Goal: Transaction & Acquisition: Purchase product/service

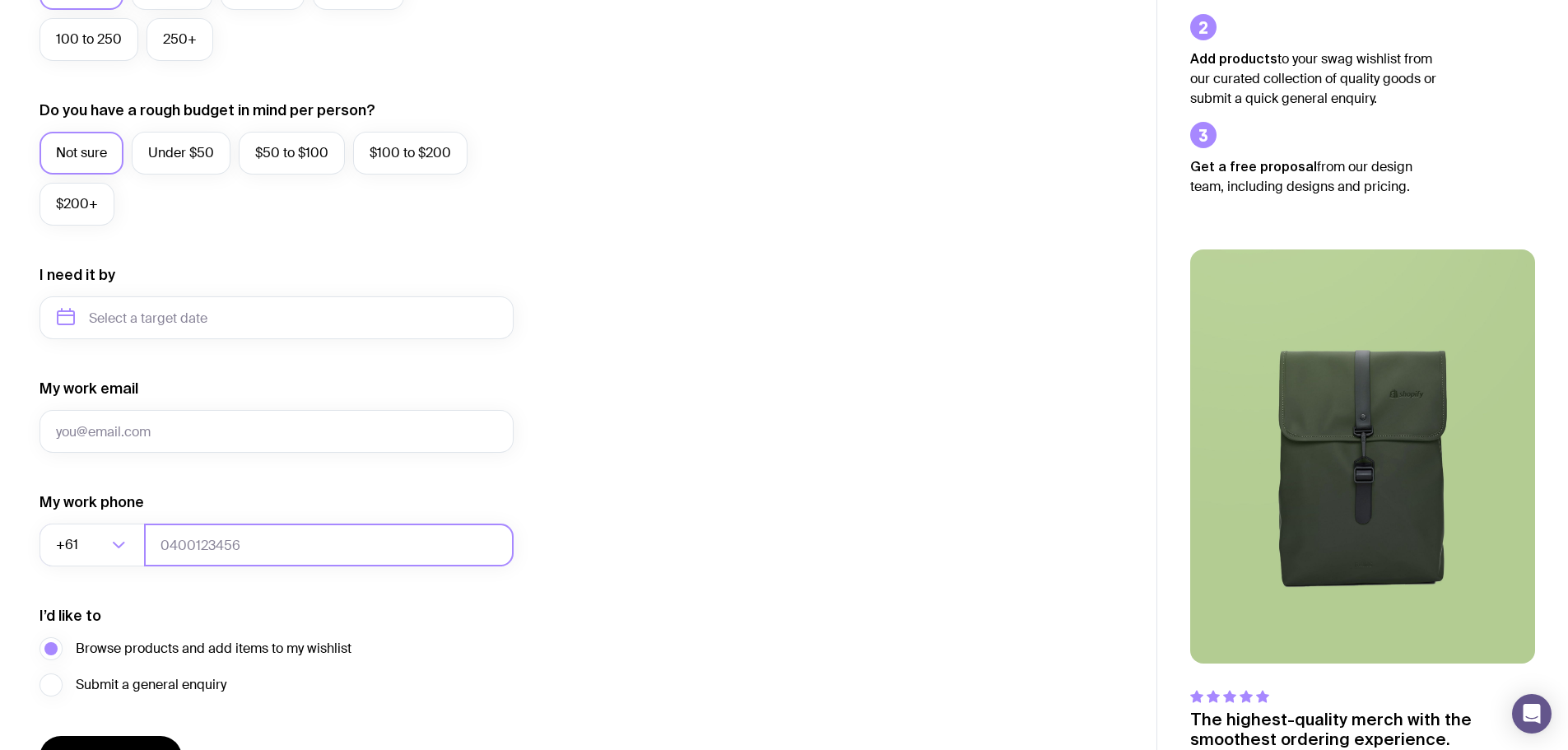
scroll to position [567, 0]
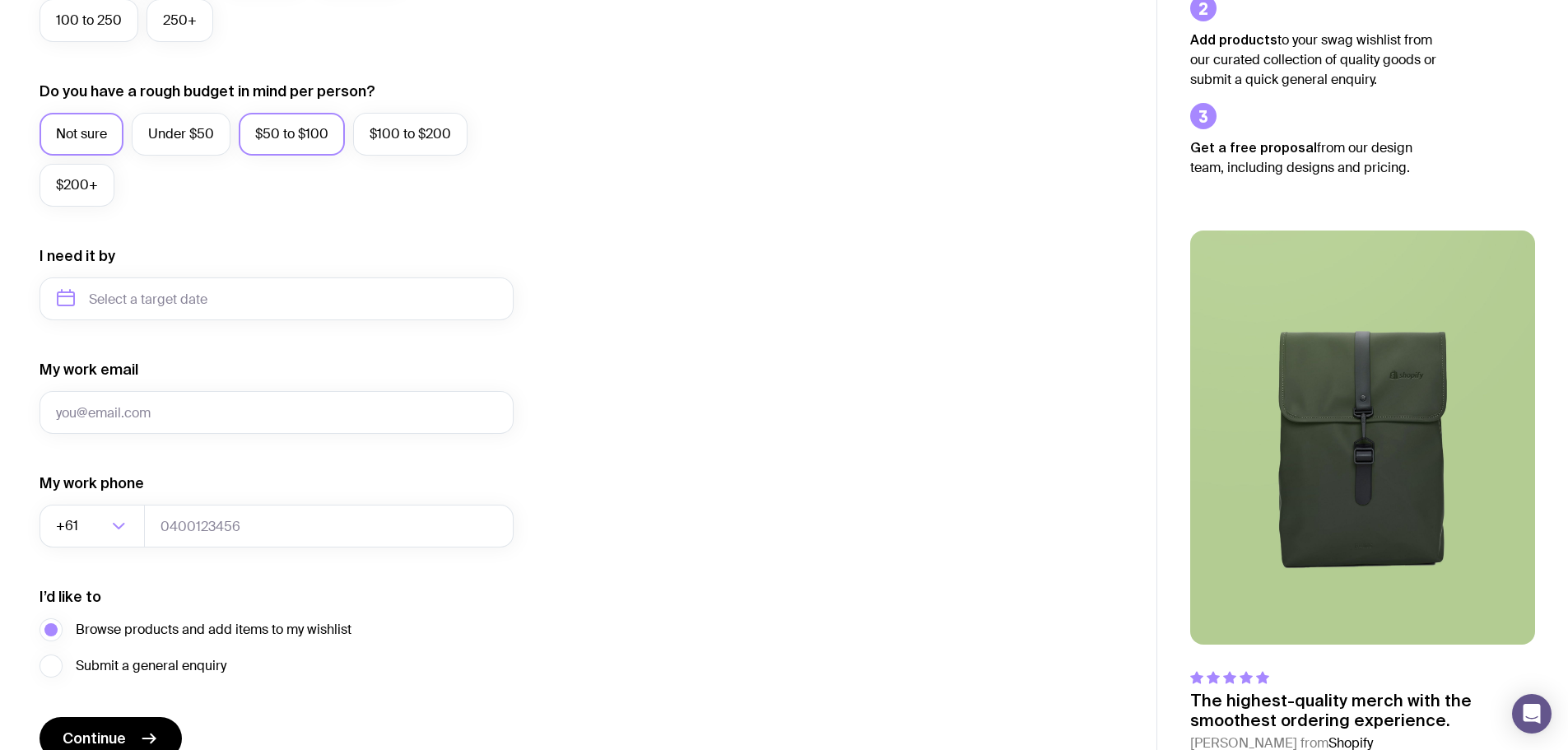
click at [287, 139] on label "$50 to $100" at bounding box center [291, 133] width 106 height 43
click at [0, 0] on input "$50 to $100" at bounding box center [0, 0] width 0 height 0
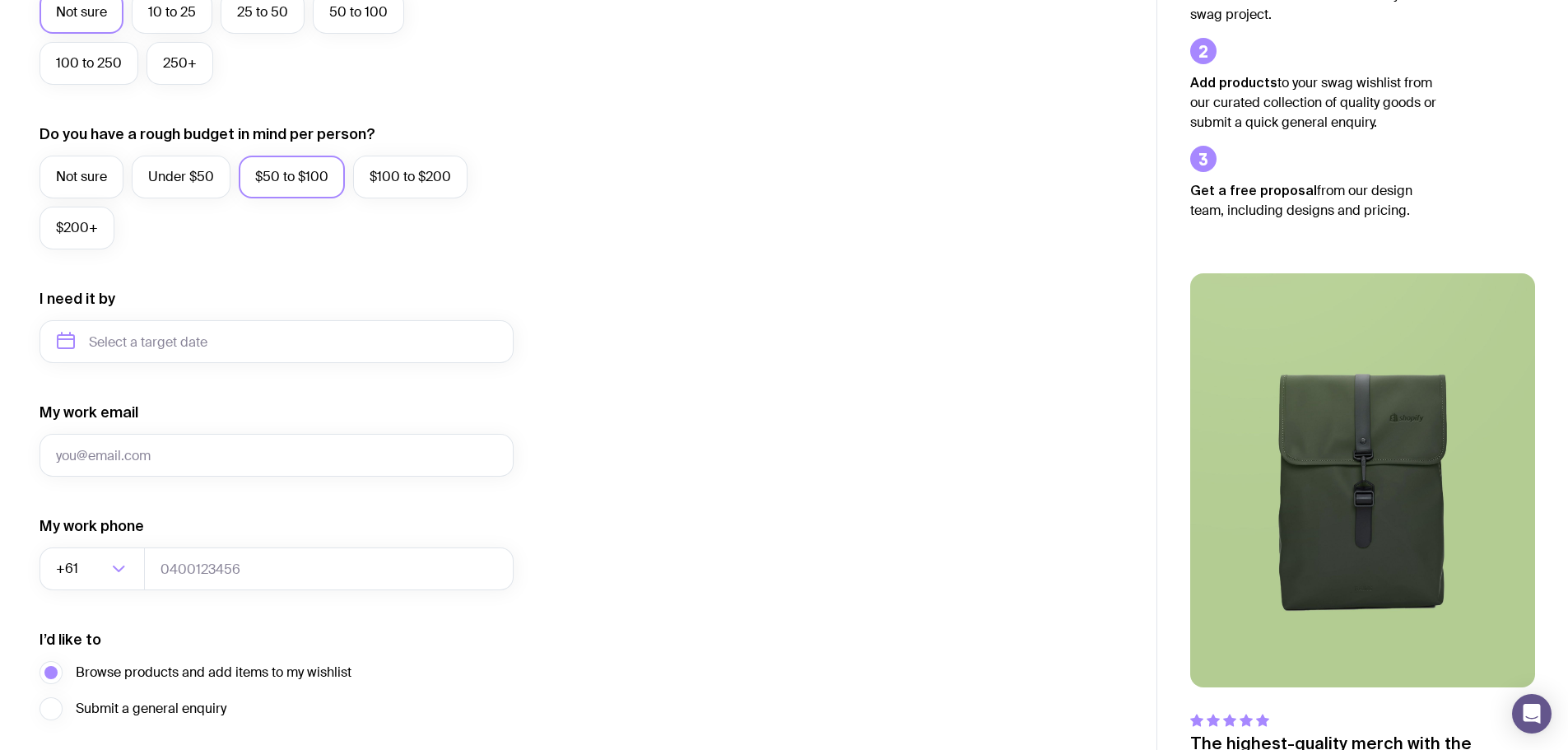
scroll to position [320, 0]
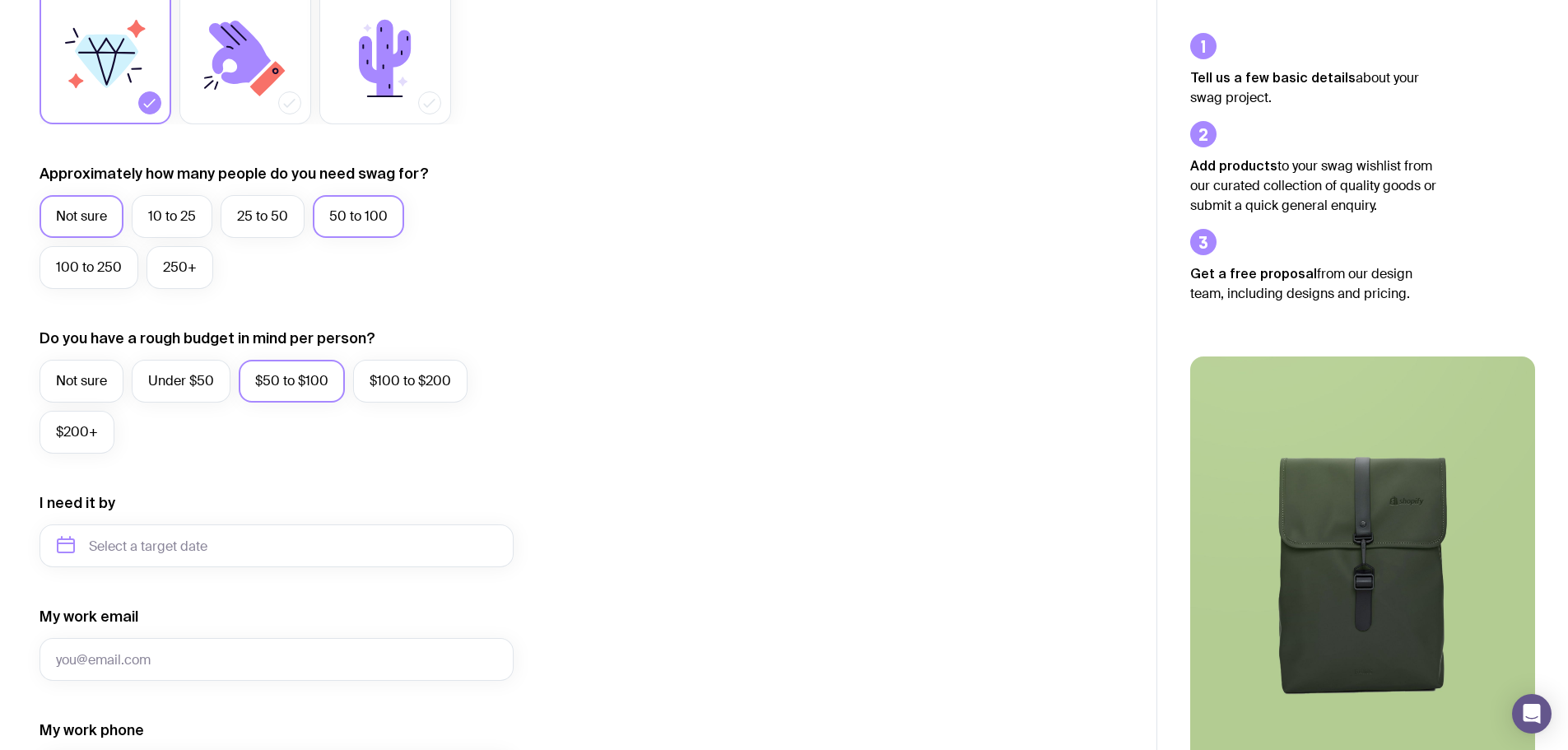
click at [364, 216] on label "50 to 100" at bounding box center [358, 216] width 91 height 43
click at [0, 0] on input "50 to 100" at bounding box center [0, 0] width 0 height 0
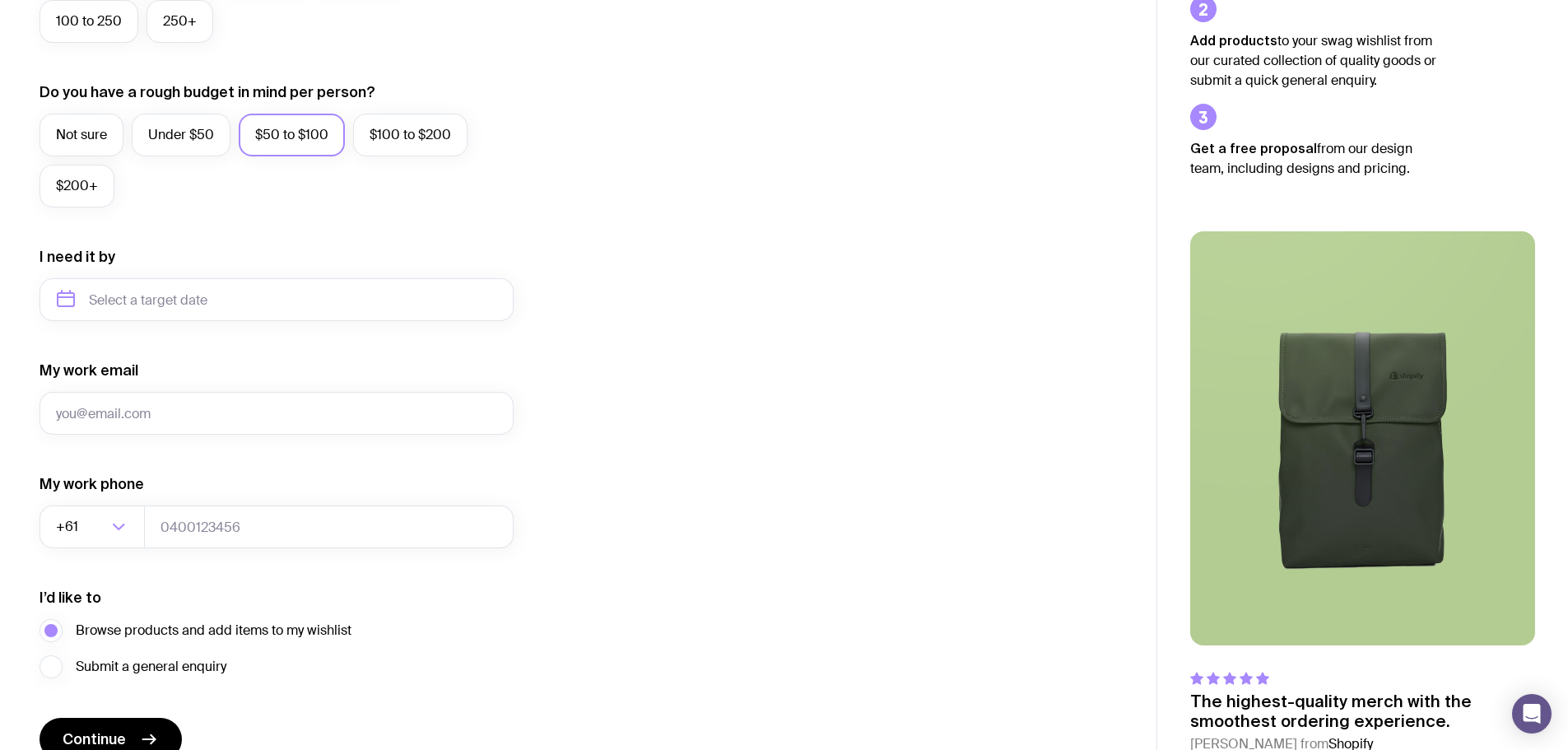
scroll to position [567, 0]
click at [214, 302] on input "text" at bounding box center [276, 298] width 474 height 43
click at [220, 357] on icon "button" at bounding box center [224, 355] width 20 height 20
drag, startPoint x: 85, startPoint y: 387, endPoint x: 101, endPoint y: 390, distance: 16.3
click at [114, 389] on button "Jan" at bounding box center [144, 392] width 60 height 33
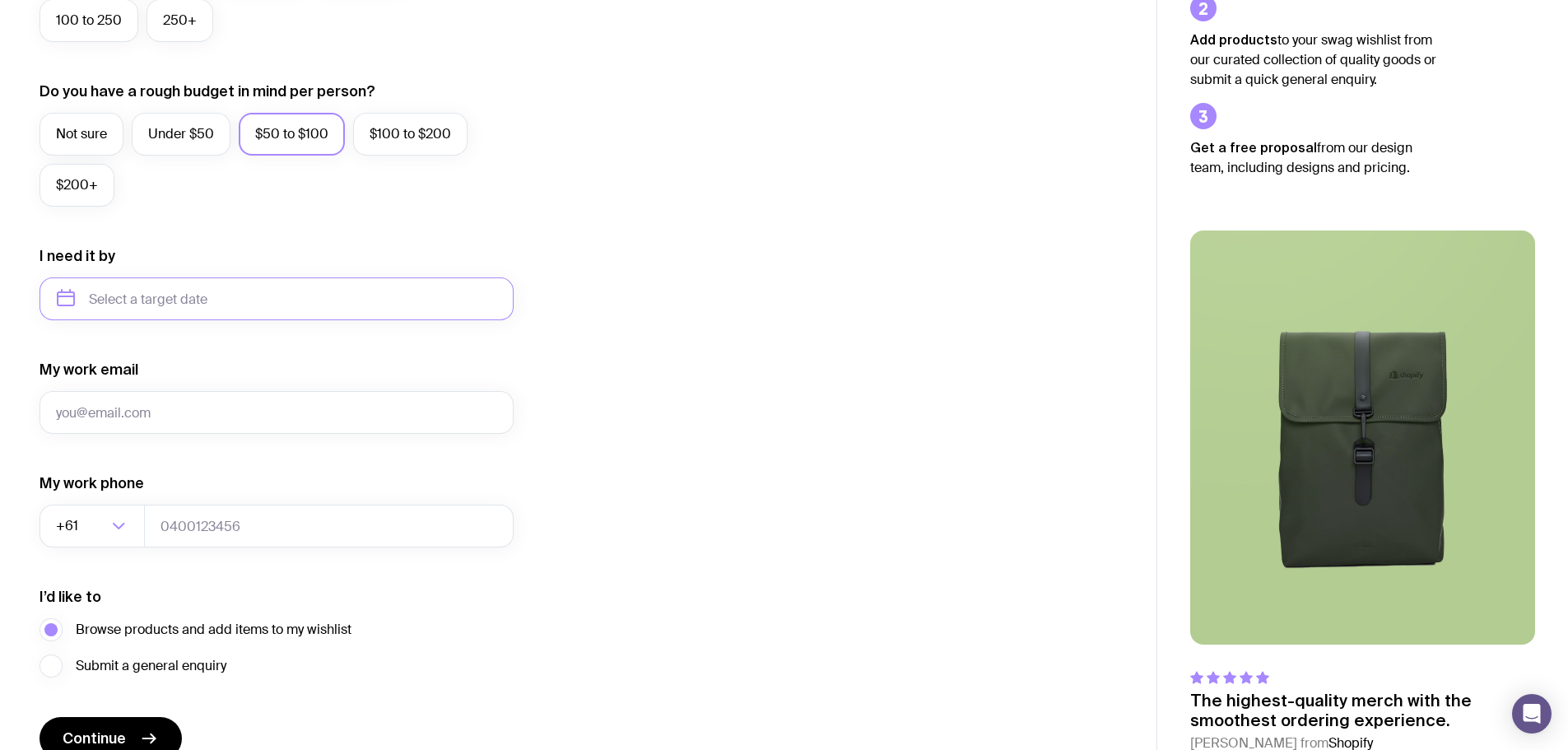
type input "[DATE]"
click at [168, 409] on input "My work email" at bounding box center [276, 412] width 474 height 43
click at [264, 415] on input "My work email" at bounding box center [276, 412] width 474 height 43
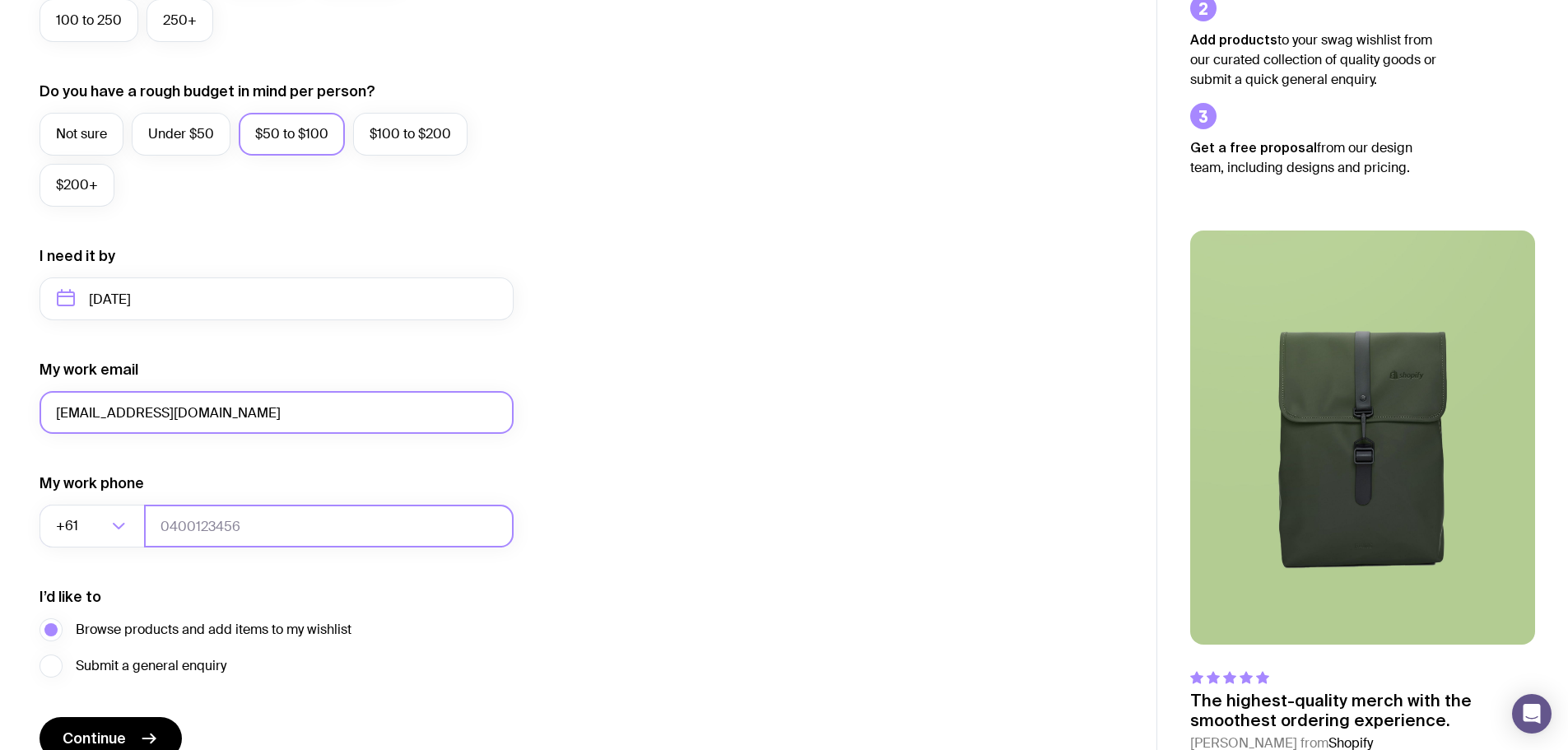
type input "[EMAIL_ADDRESS][DOMAIN_NAME]"
click at [206, 512] on input "tel" at bounding box center [329, 525] width 370 height 43
type input "0432084599"
click at [207, 725] on form "I want swag for Customers Team members An event Approximately how many people d…" at bounding box center [276, 222] width 474 height 1074
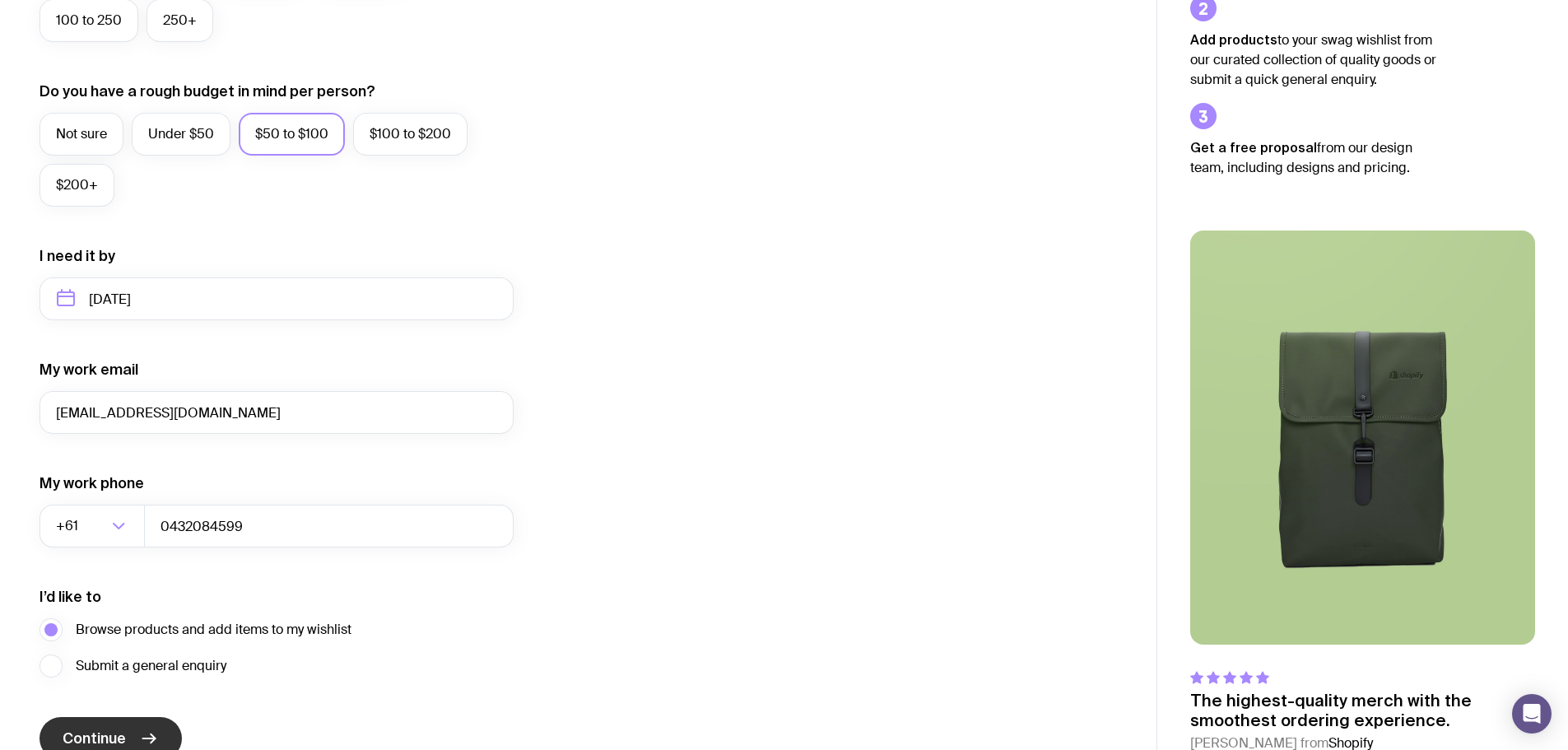
click at [130, 727] on button "Continue" at bounding box center [111, 737] width 142 height 43
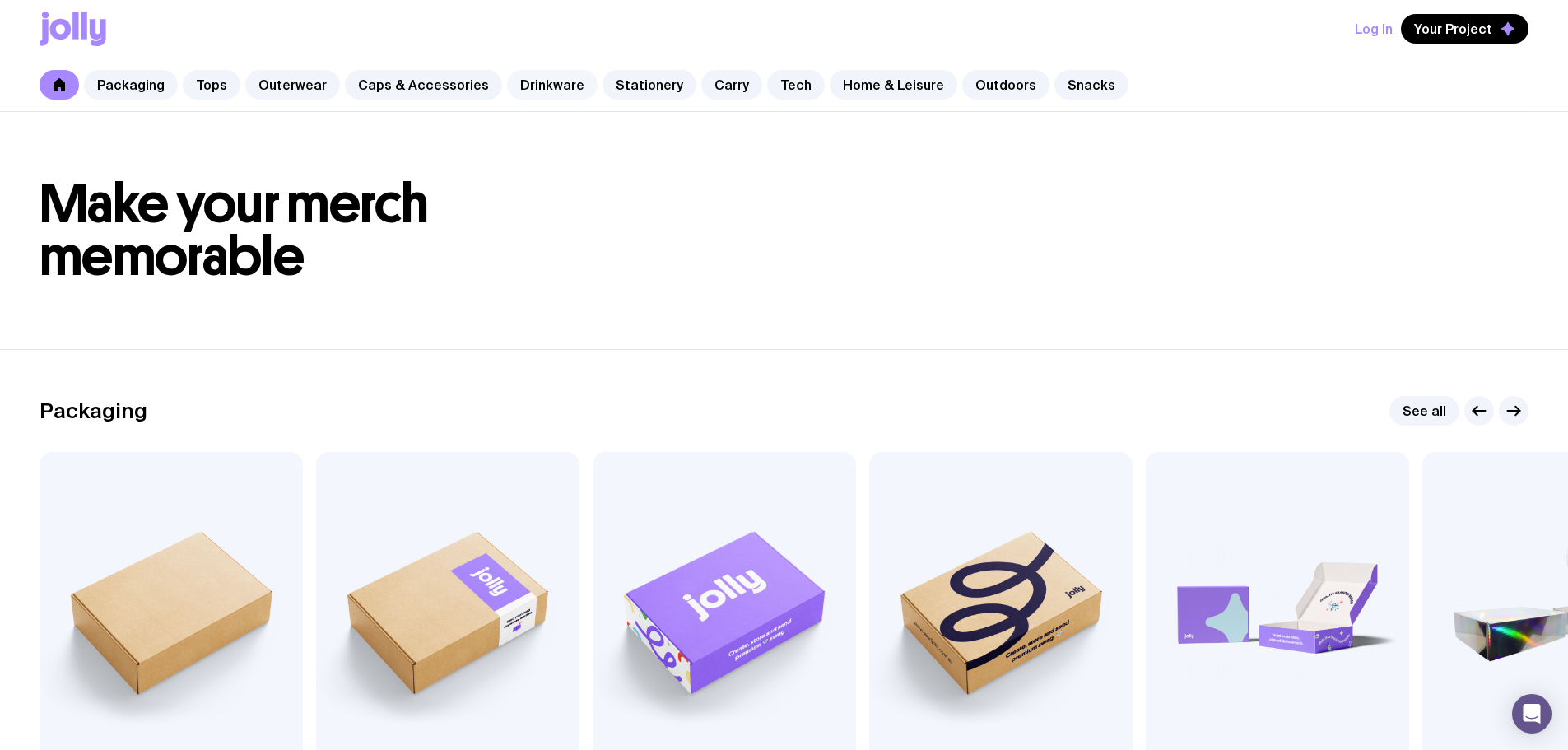
click at [532, 85] on link "Drinkware" at bounding box center [553, 84] width 91 height 30
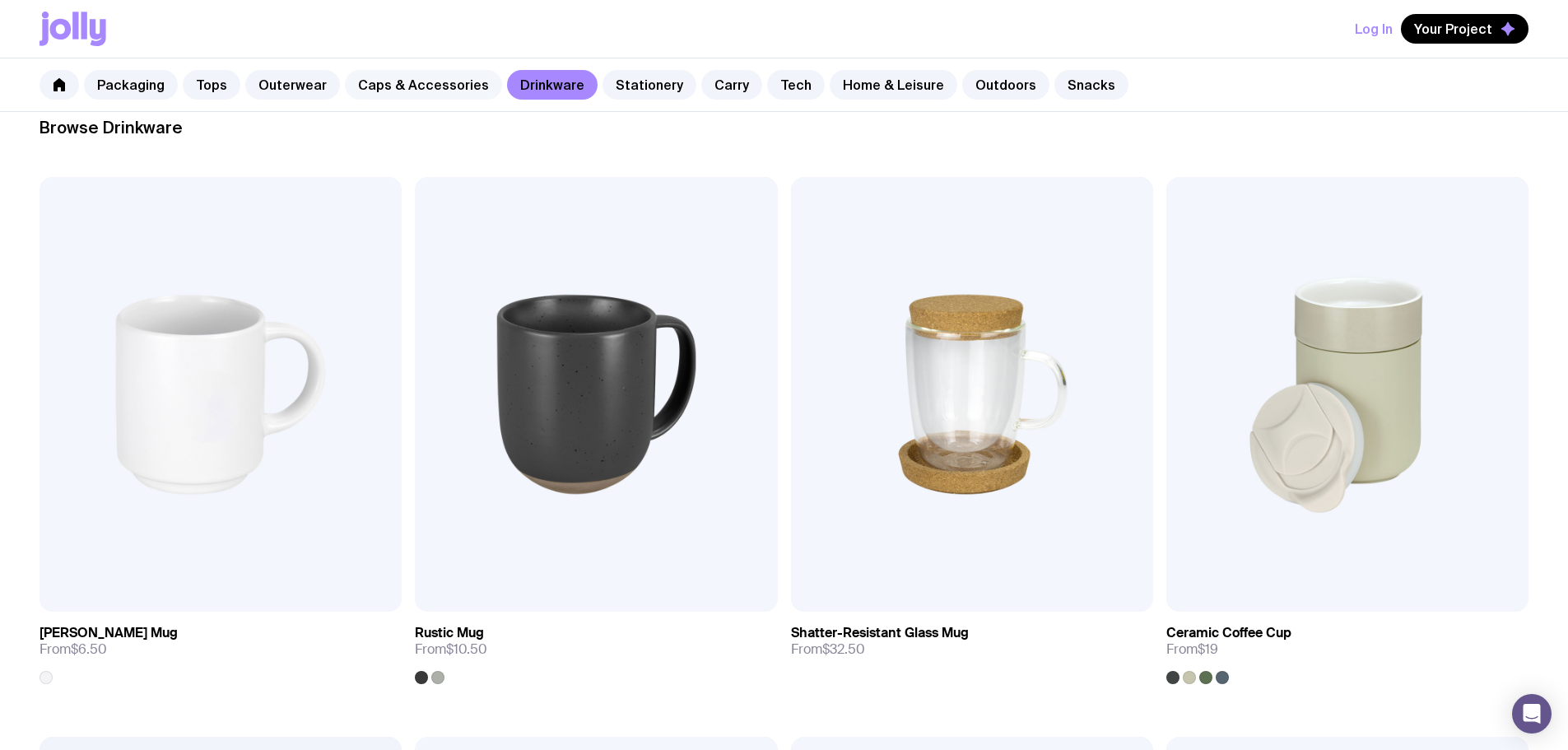
scroll to position [245, 0]
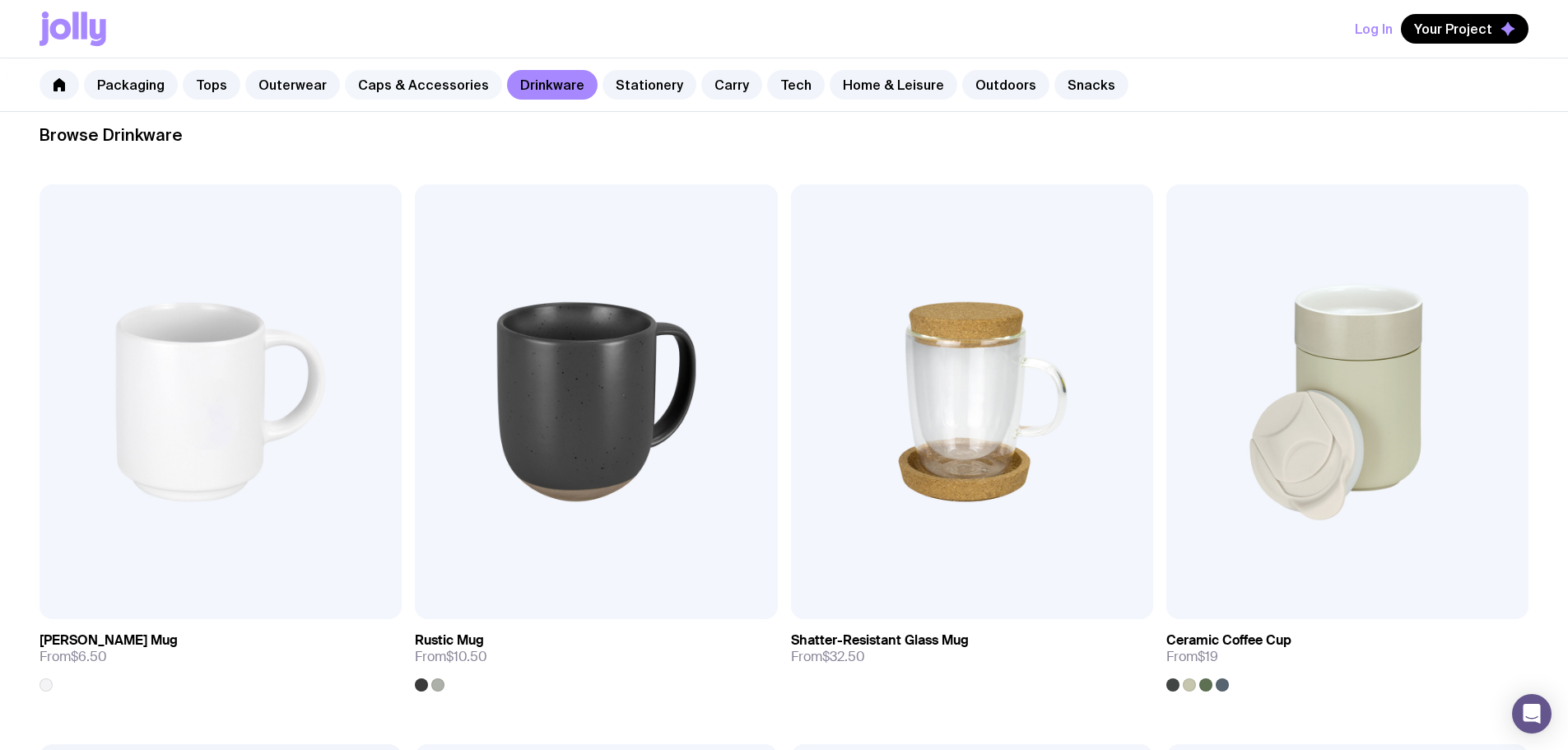
click at [431, 88] on link "Caps & Accessories" at bounding box center [424, 84] width 158 height 30
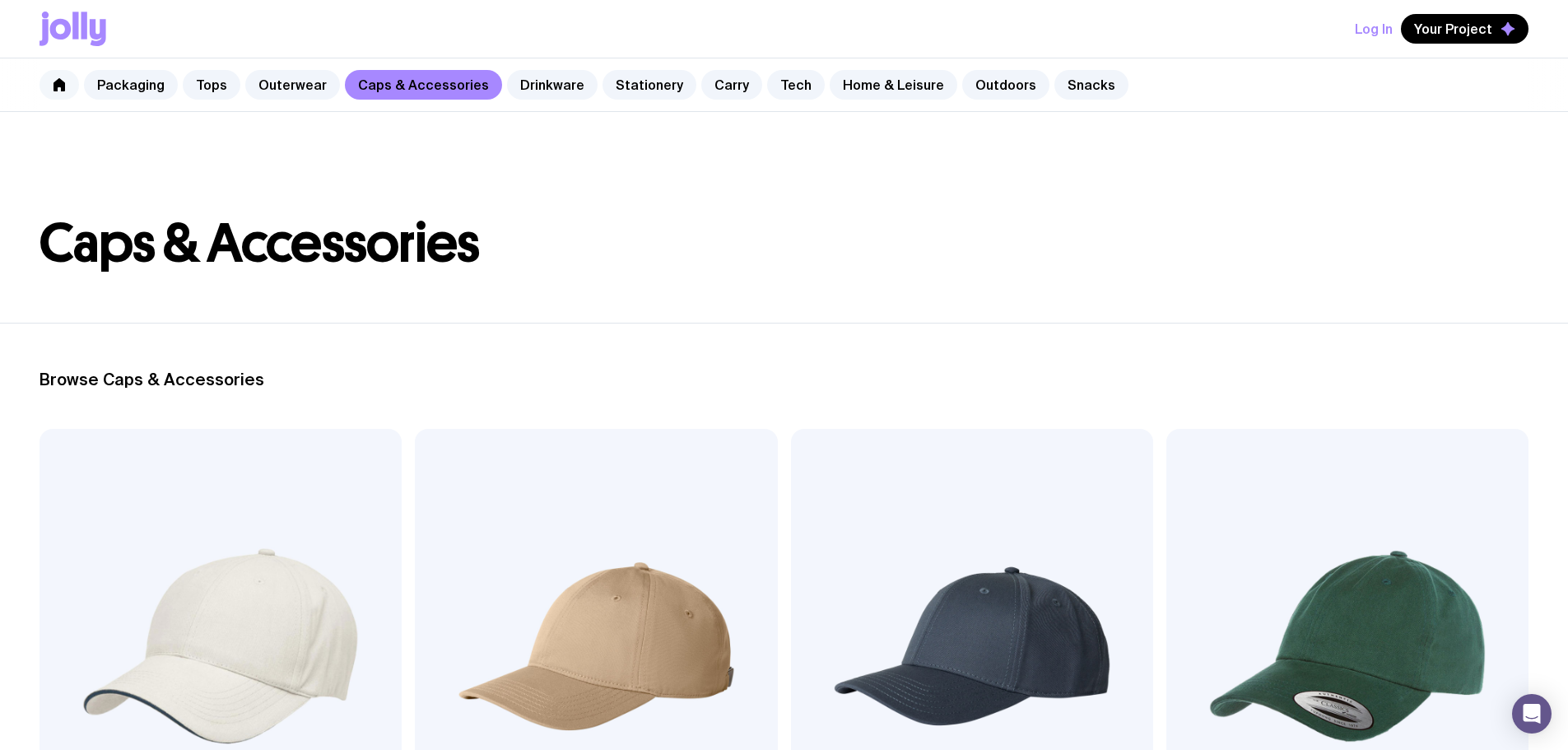
click at [61, 84] on icon at bounding box center [59, 84] width 12 height 14
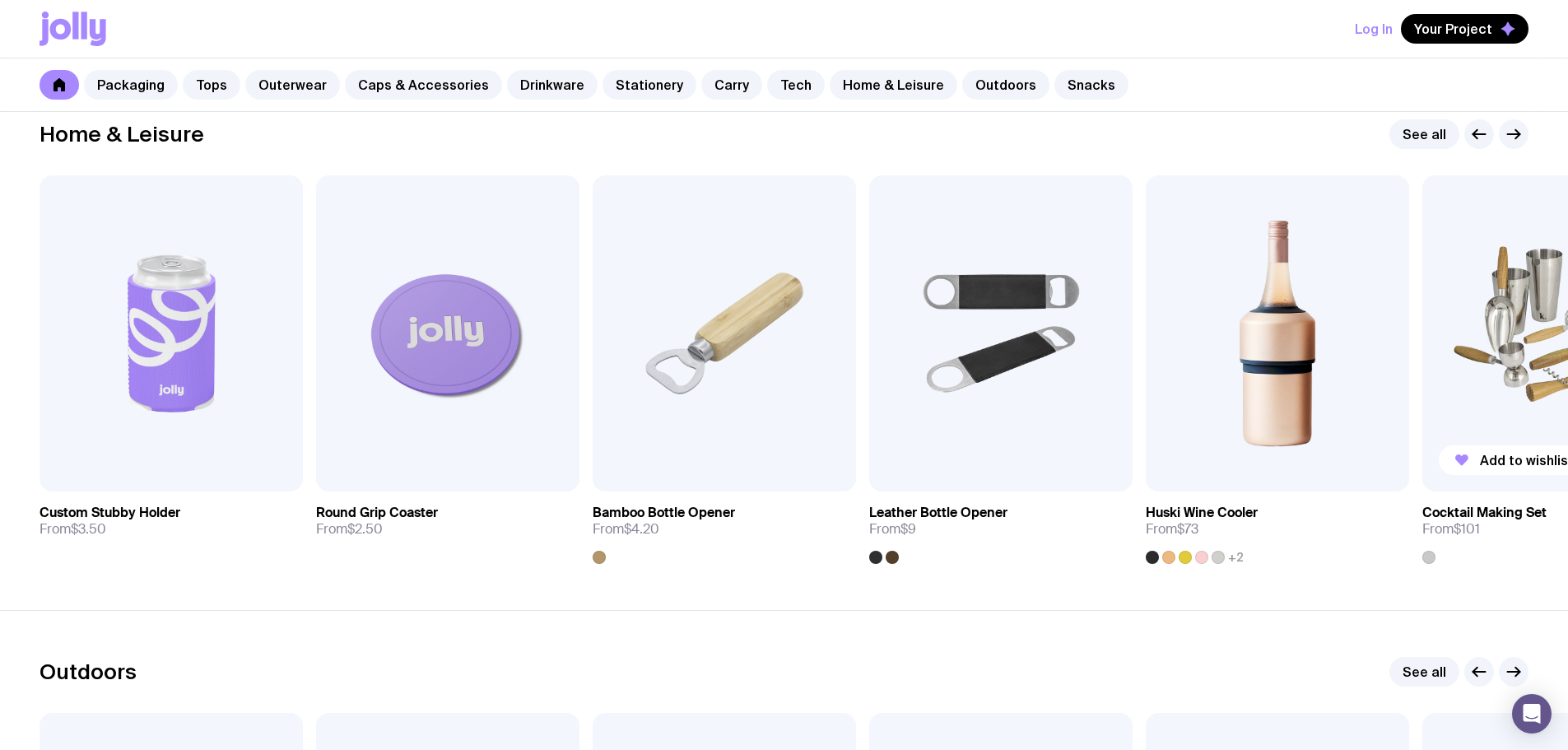
scroll to position [4444, 0]
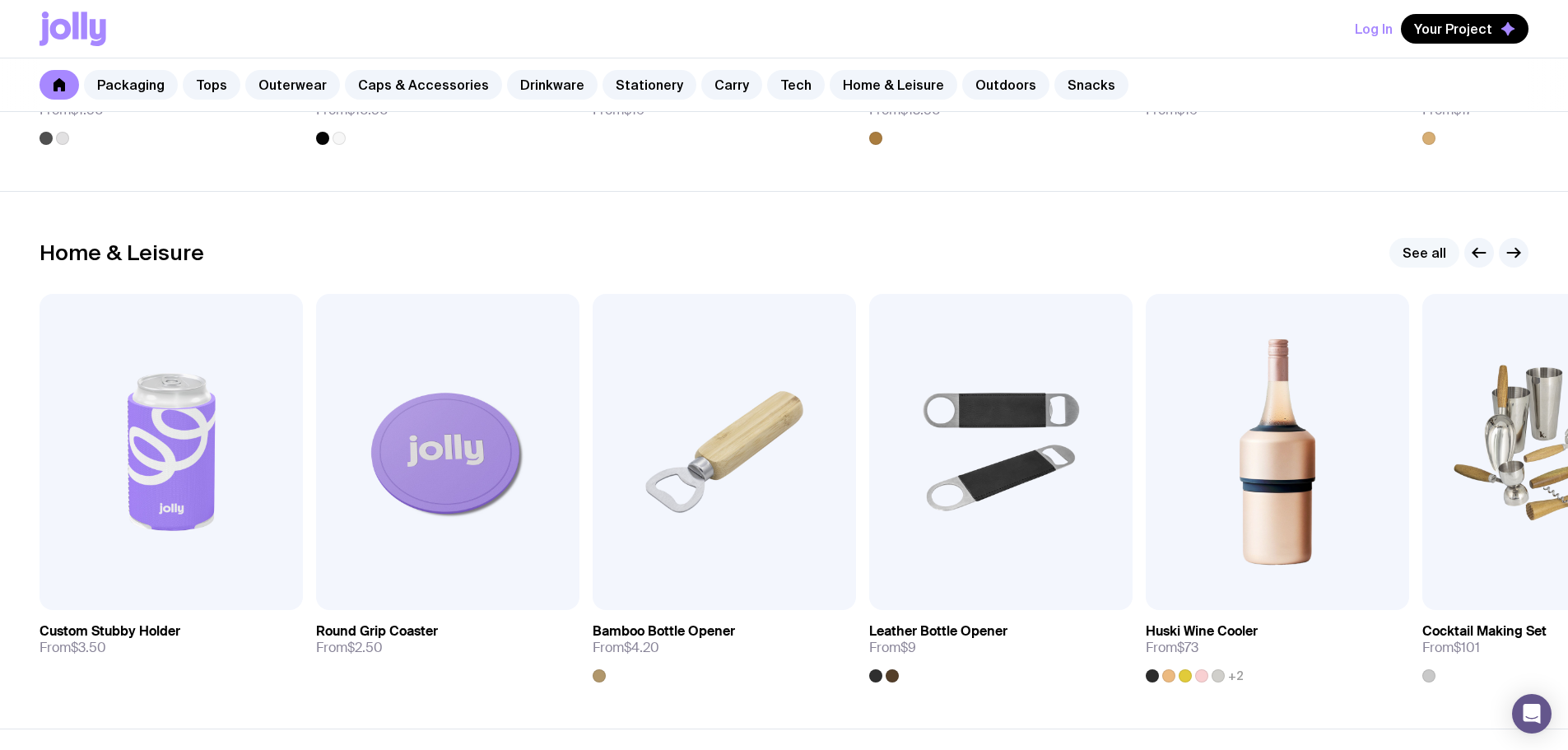
click at [1433, 255] on link "See all" at bounding box center [1423, 253] width 70 height 30
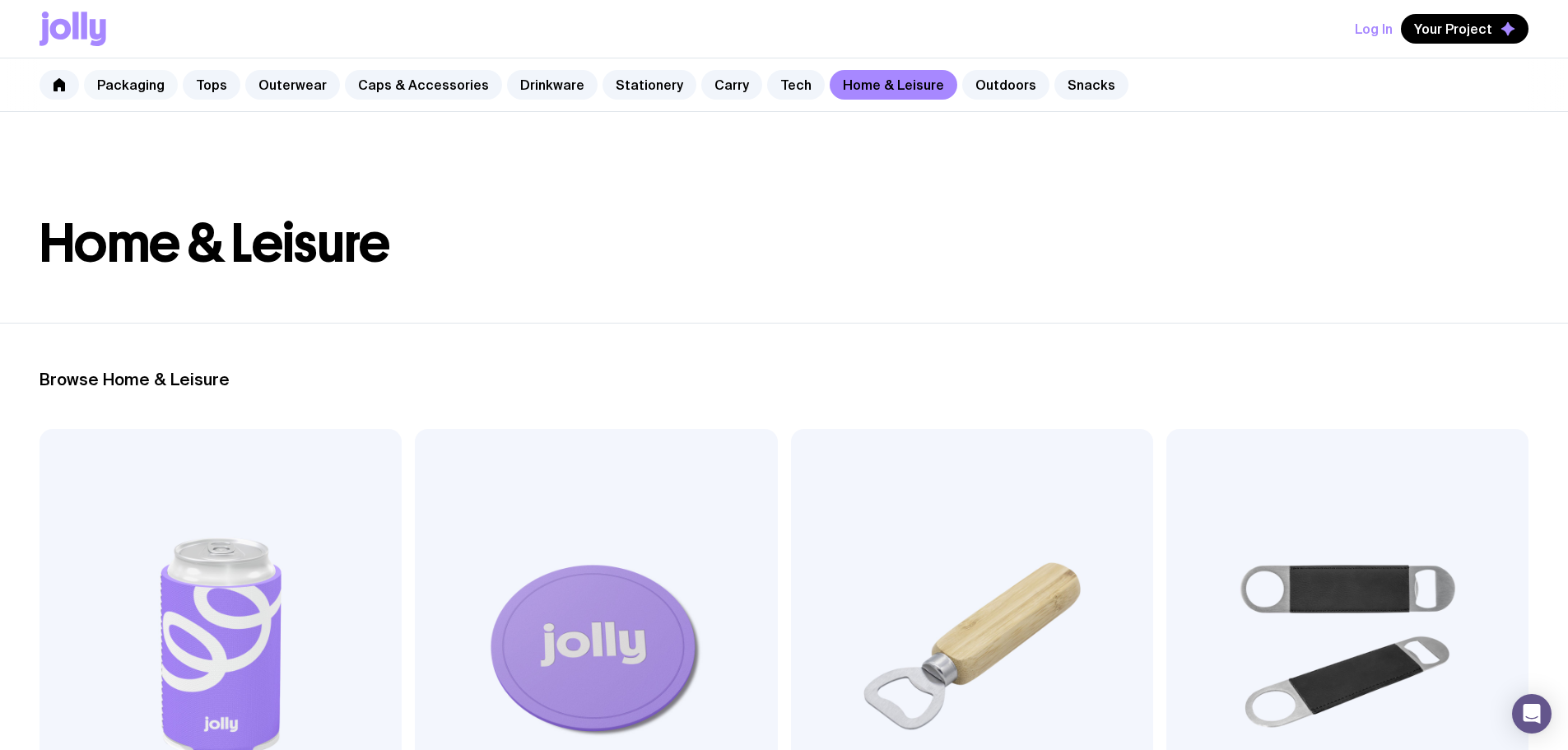
click at [122, 87] on link "Packaging" at bounding box center [131, 84] width 94 height 30
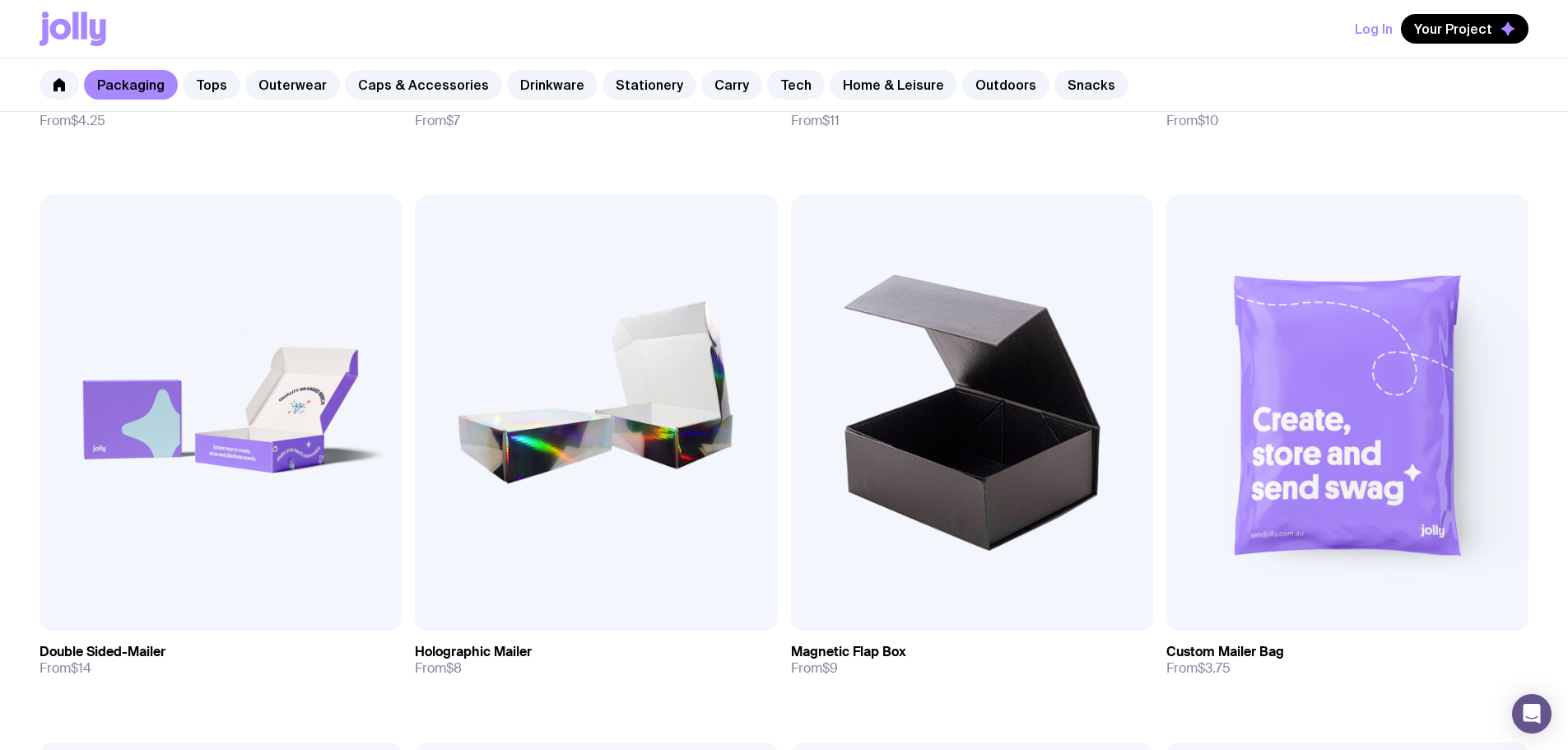
scroll to position [533, 0]
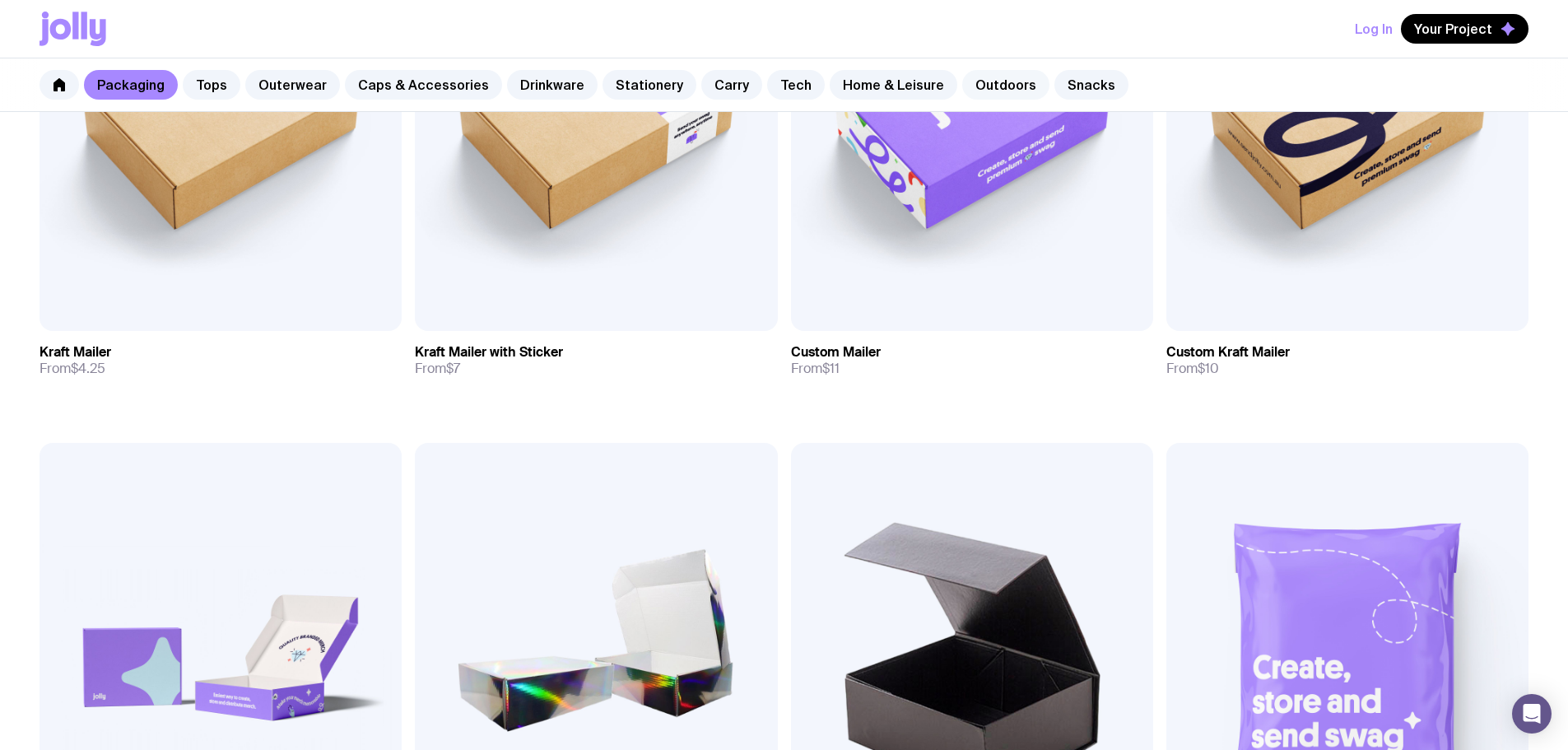
click at [962, 86] on link "Outdoors" at bounding box center [1005, 84] width 87 height 30
